Goal: Check status

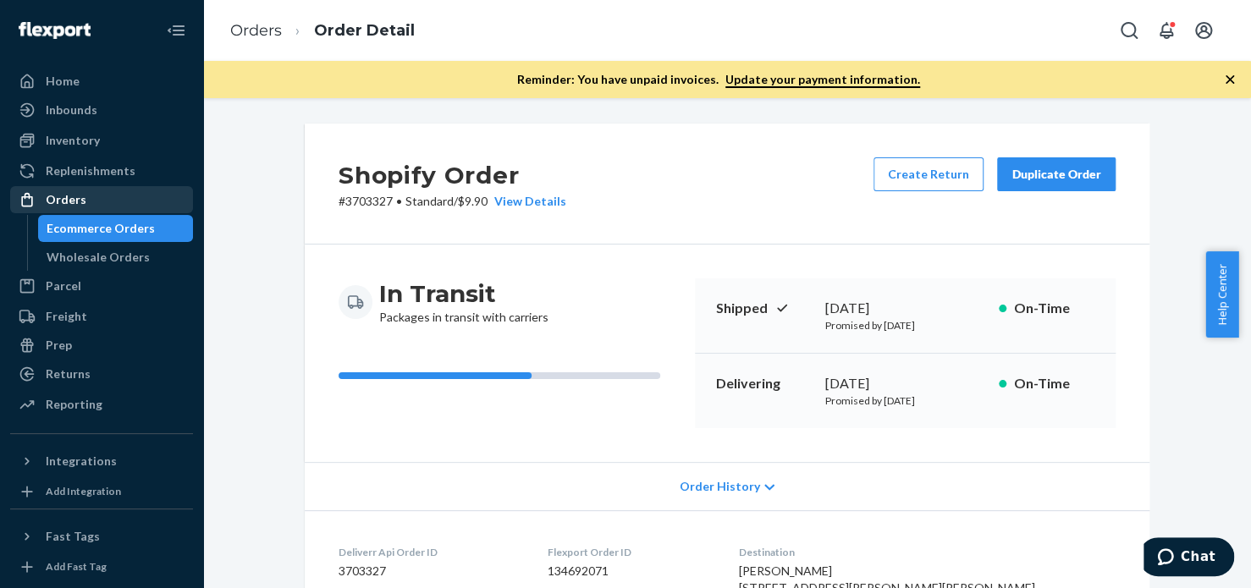
click at [80, 196] on div "Orders" at bounding box center [66, 199] width 41 height 17
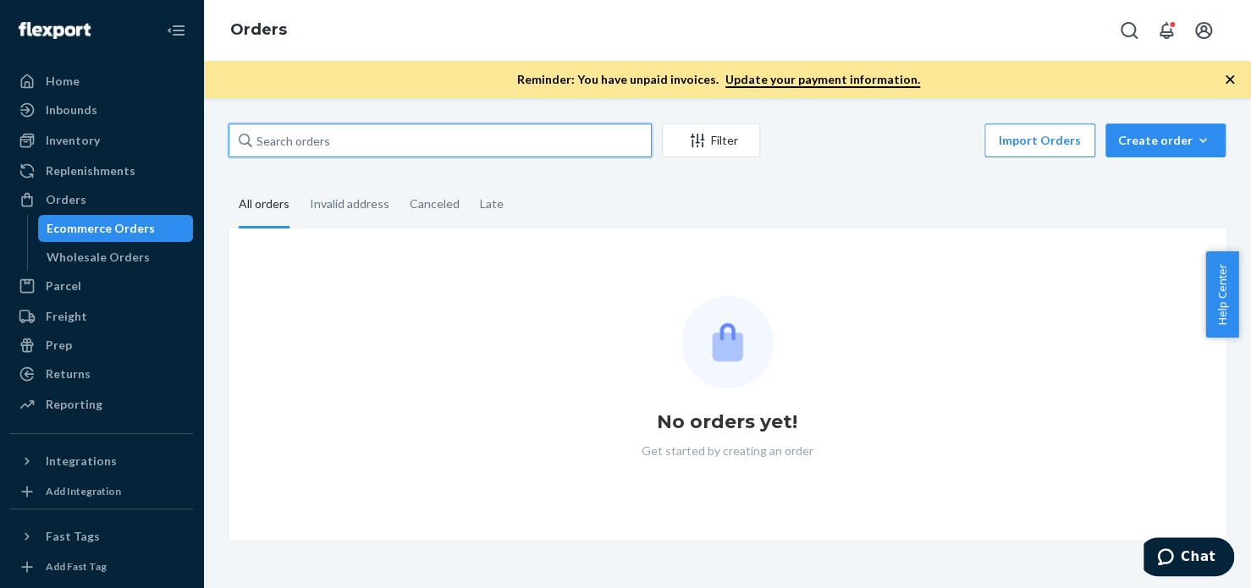
click at [406, 156] on input "text" at bounding box center [440, 141] width 423 height 34
paste input "3709193"
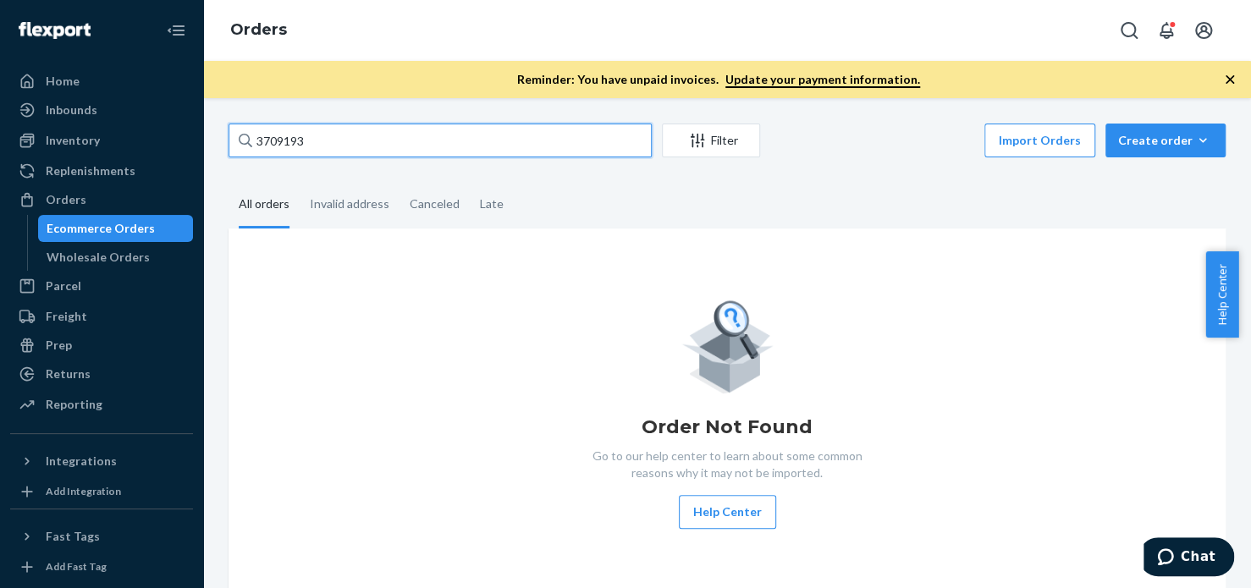
click at [396, 140] on input "3709193" at bounding box center [440, 141] width 423 height 34
paste input "text"
click at [396, 140] on input "3709193" at bounding box center [440, 141] width 423 height 34
type input "3709193"
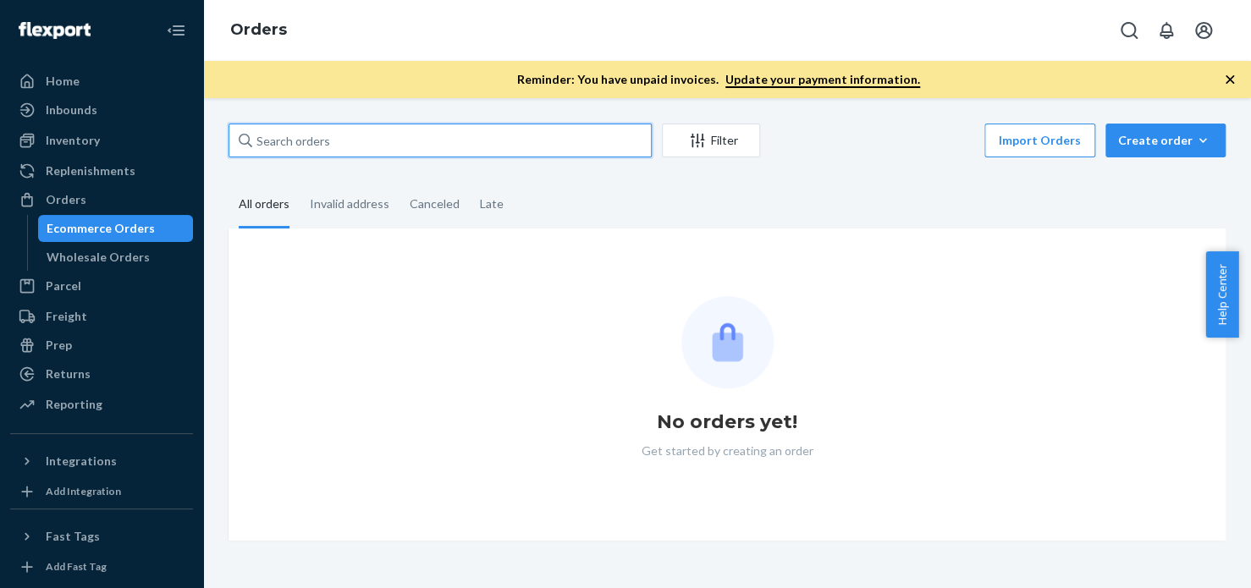
click at [349, 131] on input "text" at bounding box center [440, 141] width 423 height 34
paste input "3709193"
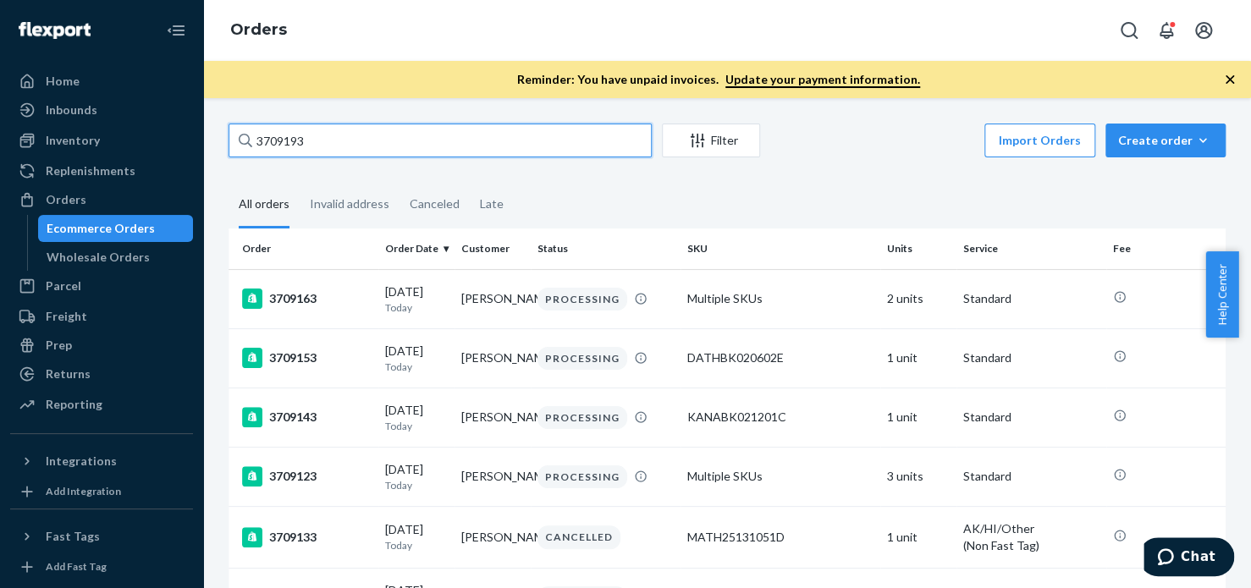
type input "3709193"
